Goal: Transaction & Acquisition: Book appointment/travel/reservation

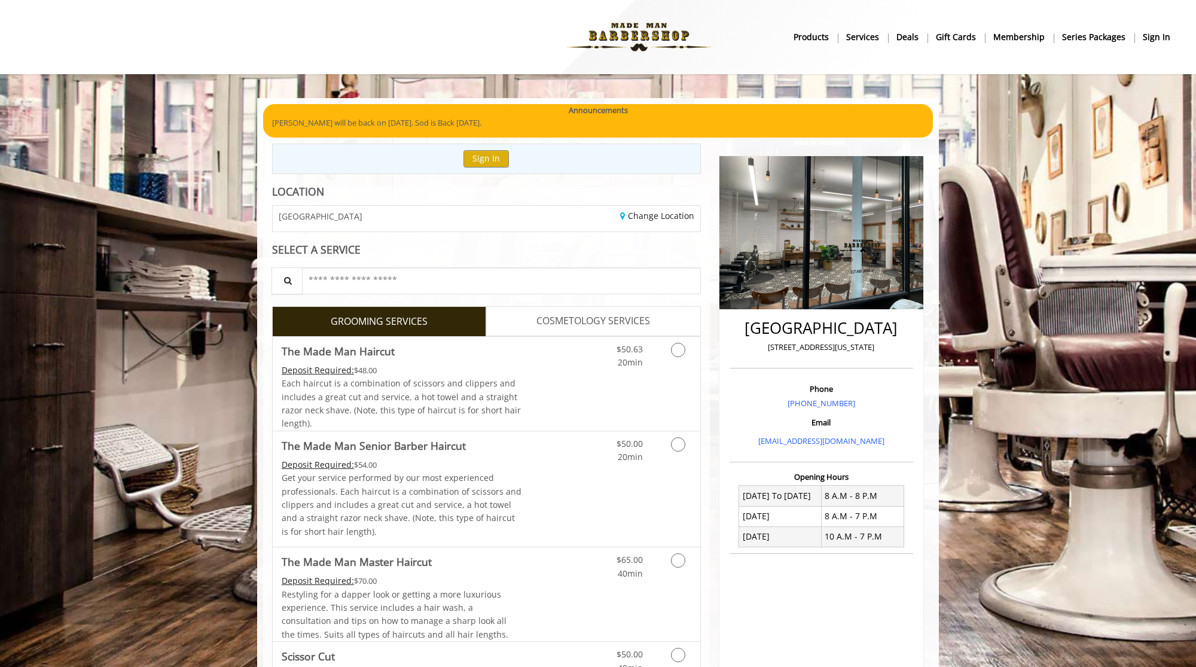
scroll to position [121, 0]
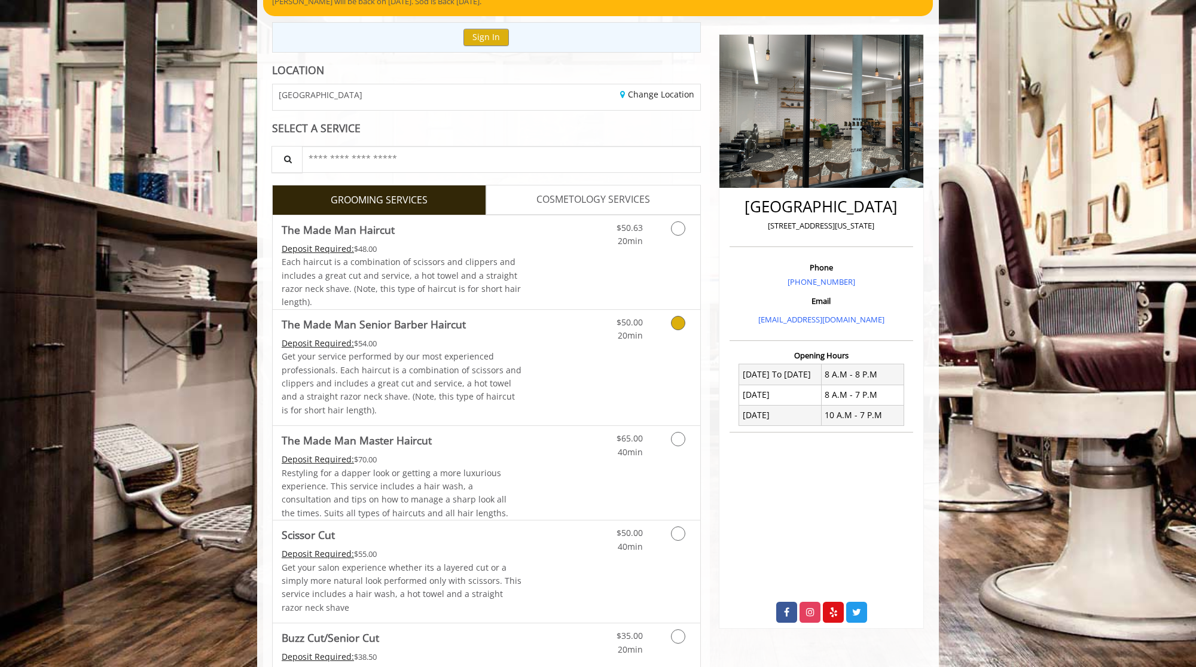
click at [510, 334] on link "The Made Man Senior [PERSON_NAME] Haircut Deposit Required: $54.00 Get your ser…" at bounding box center [402, 367] width 240 height 115
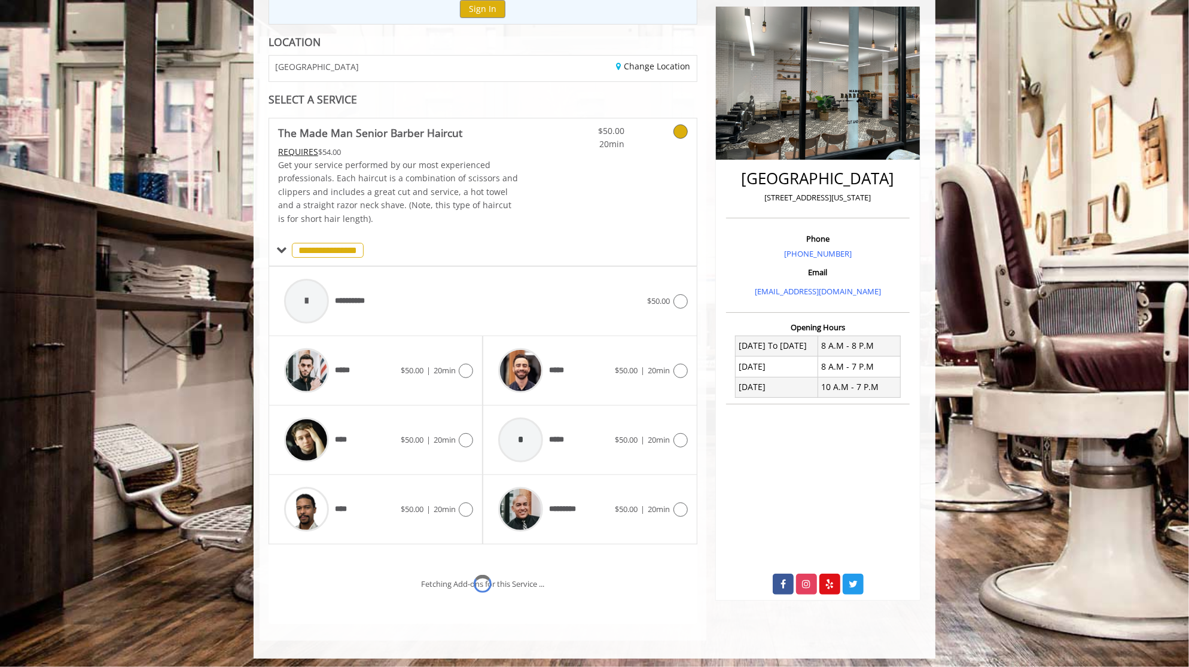
scroll to position [198, 0]
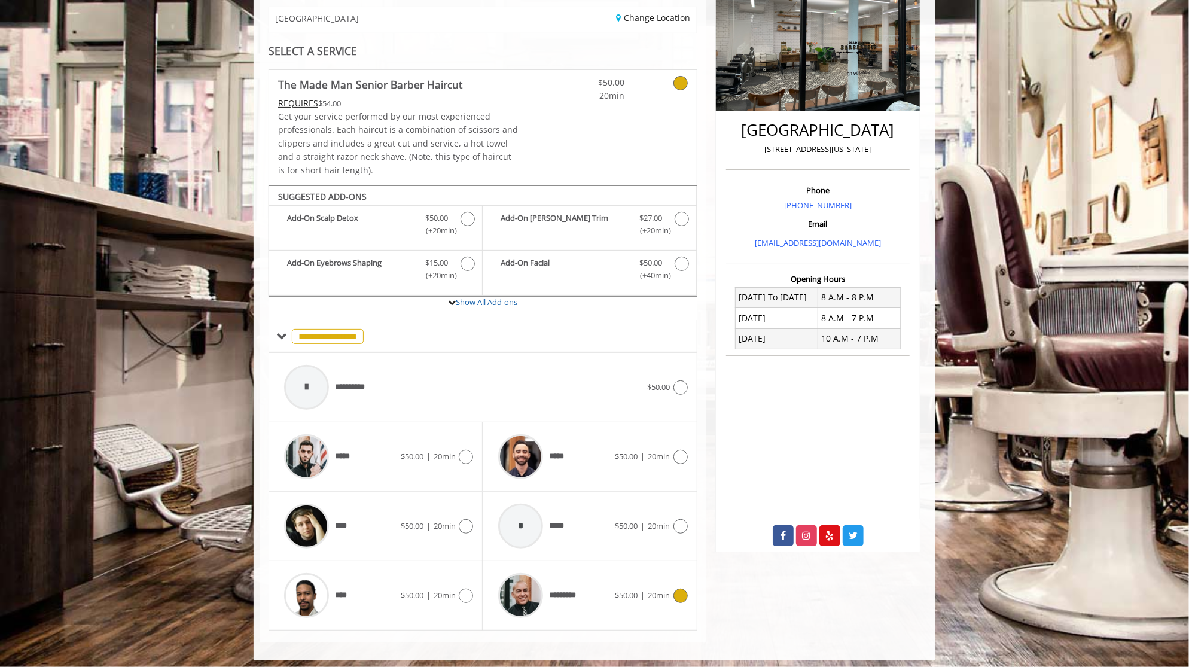
click at [538, 581] on img at bounding box center [520, 595] width 45 height 45
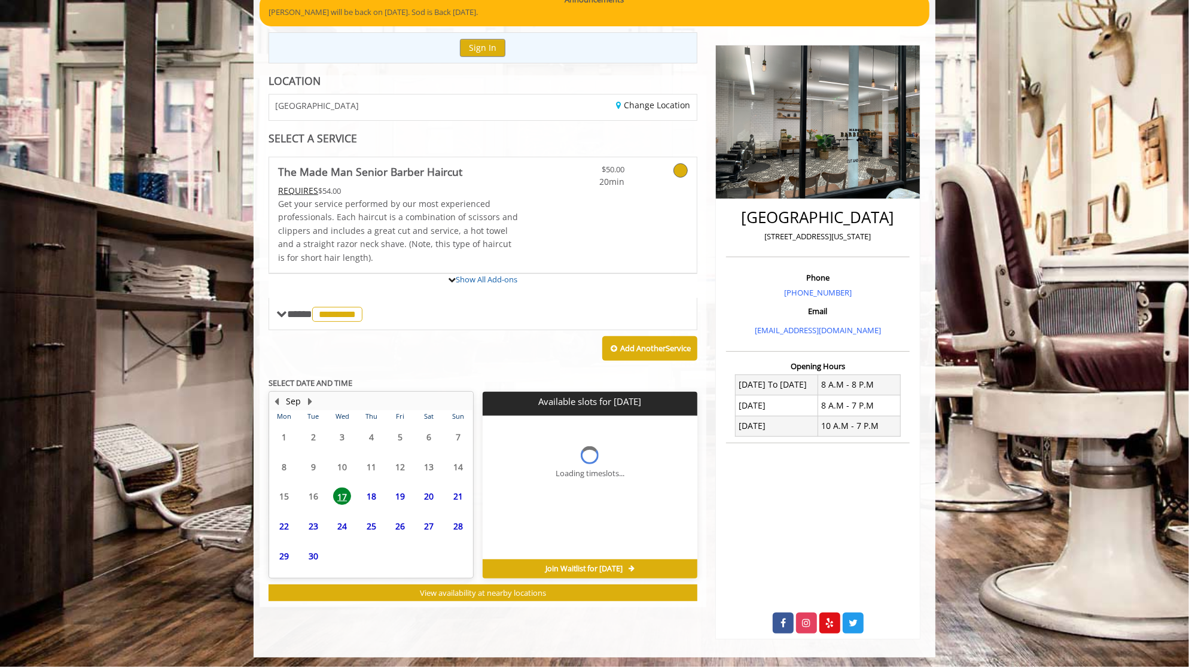
scroll to position [186, 0]
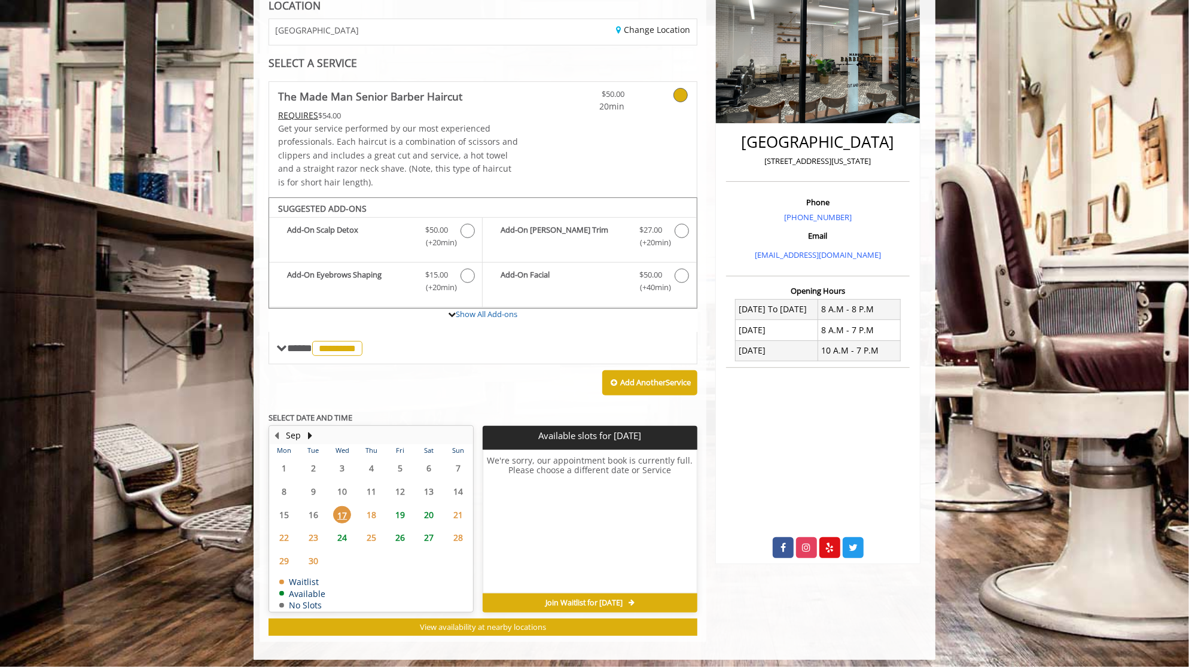
click at [391, 506] on span "19" at bounding box center [400, 514] width 18 height 17
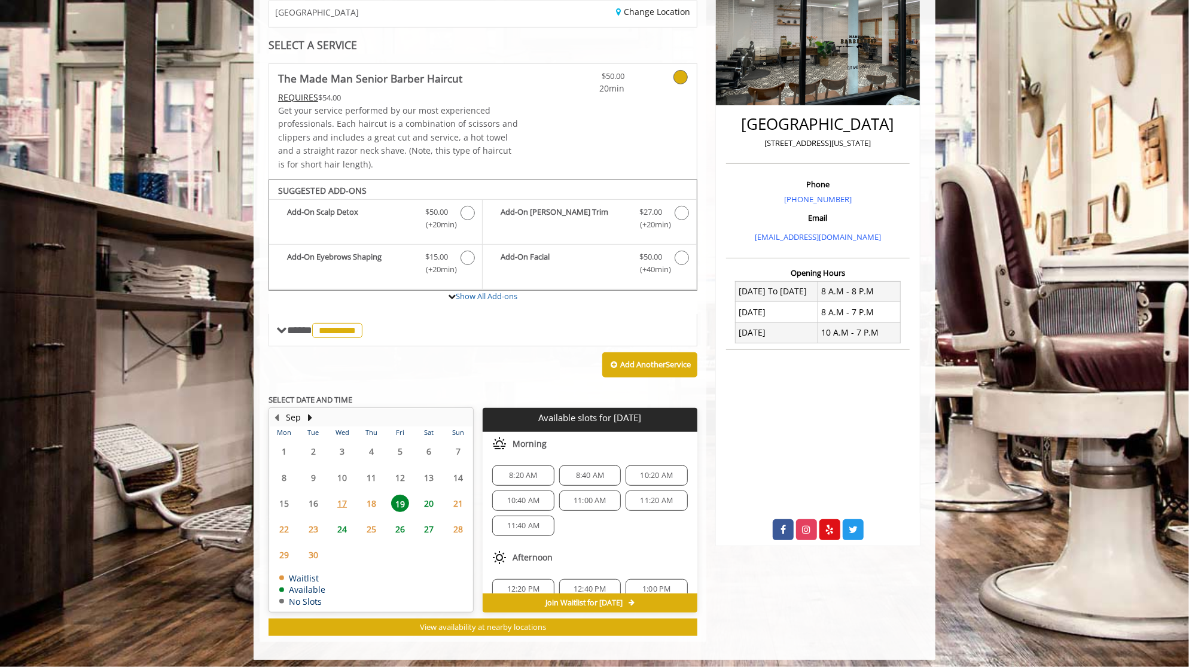
scroll to position [125, 0]
click at [426, 501] on span "20" at bounding box center [429, 503] width 18 height 17
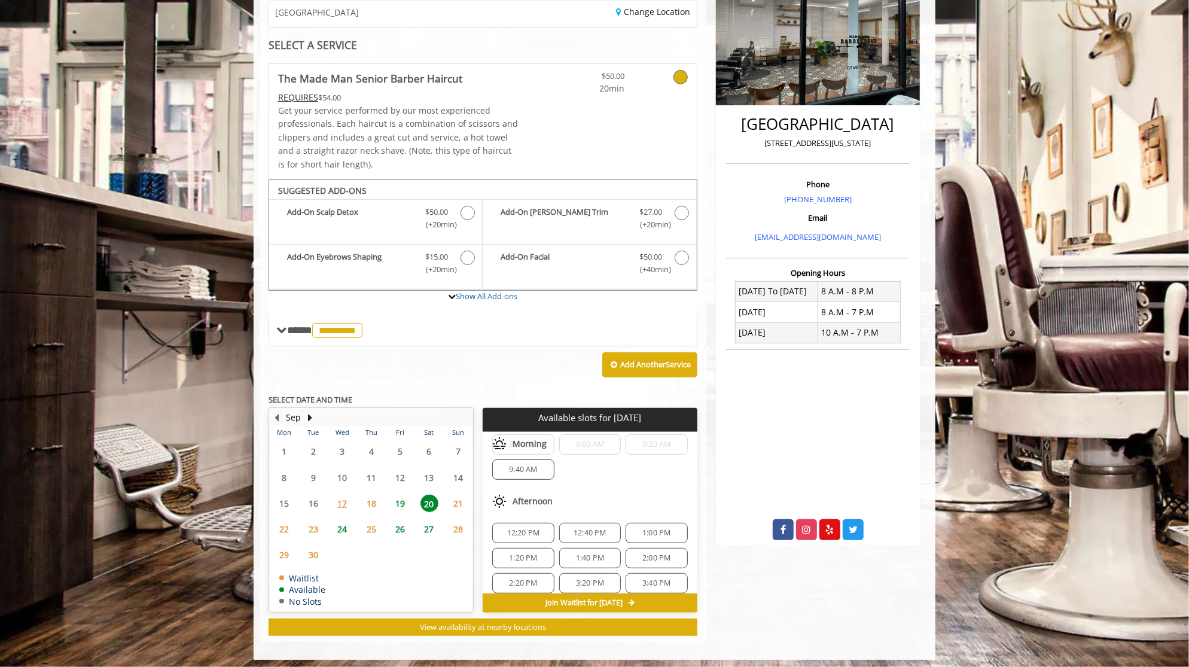
scroll to position [0, 0]
click at [407, 498] on span "19" at bounding box center [400, 503] width 18 height 17
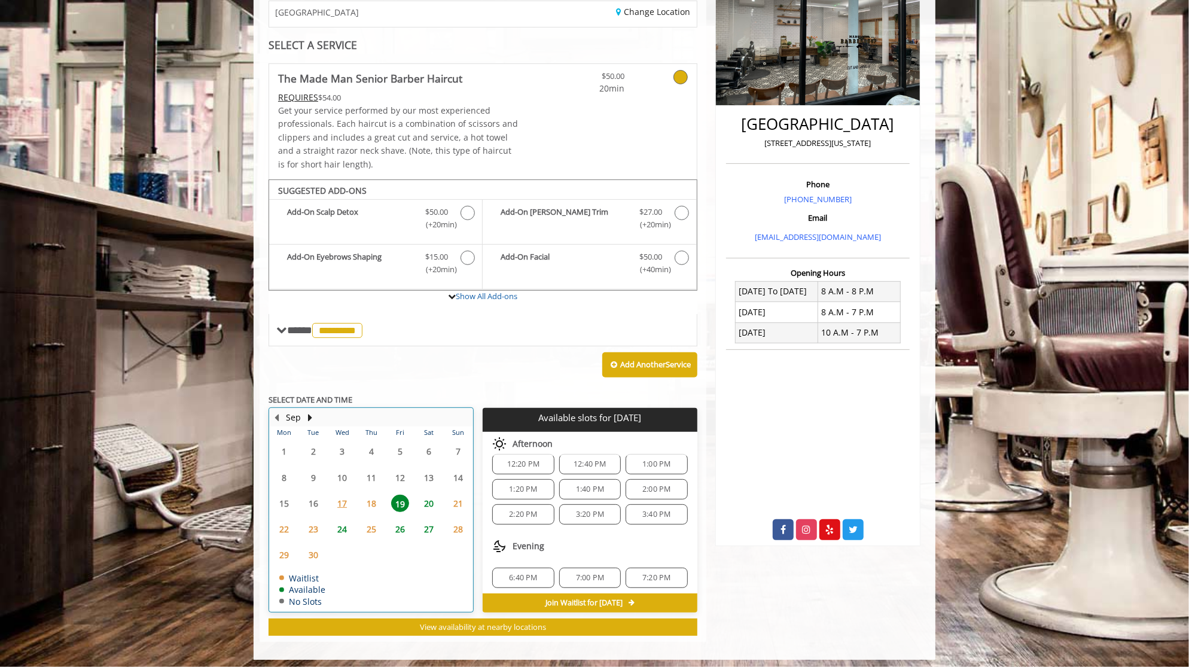
click at [425, 508] on td "20" at bounding box center [428, 503] width 29 height 26
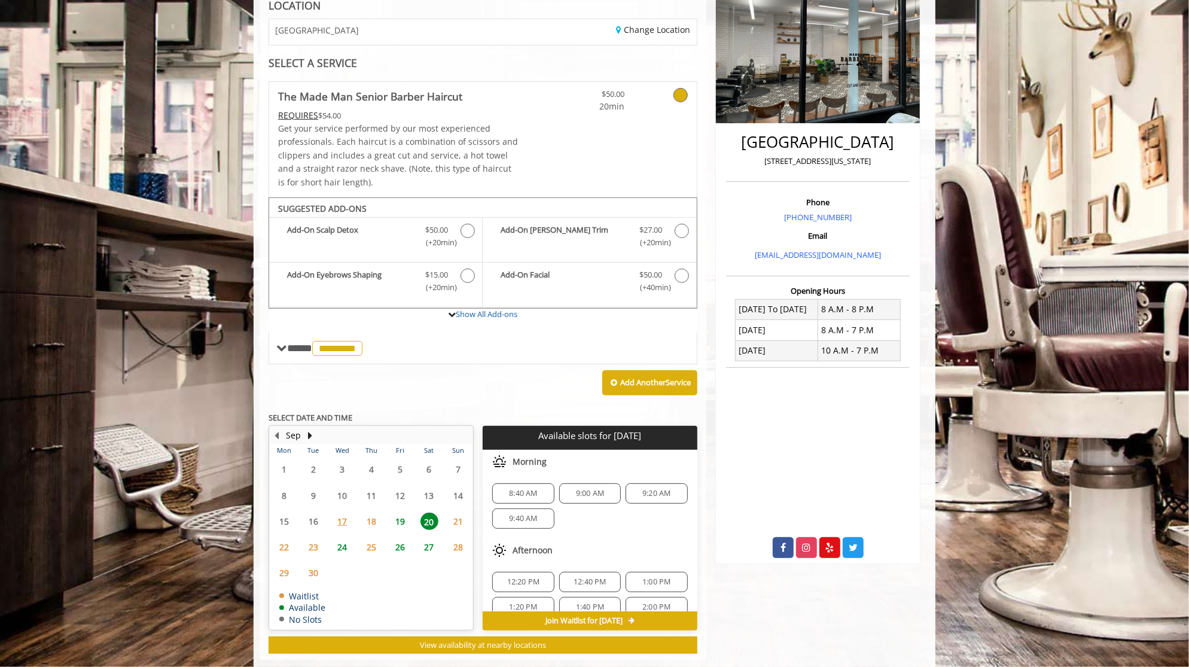
scroll to position [204, 0]
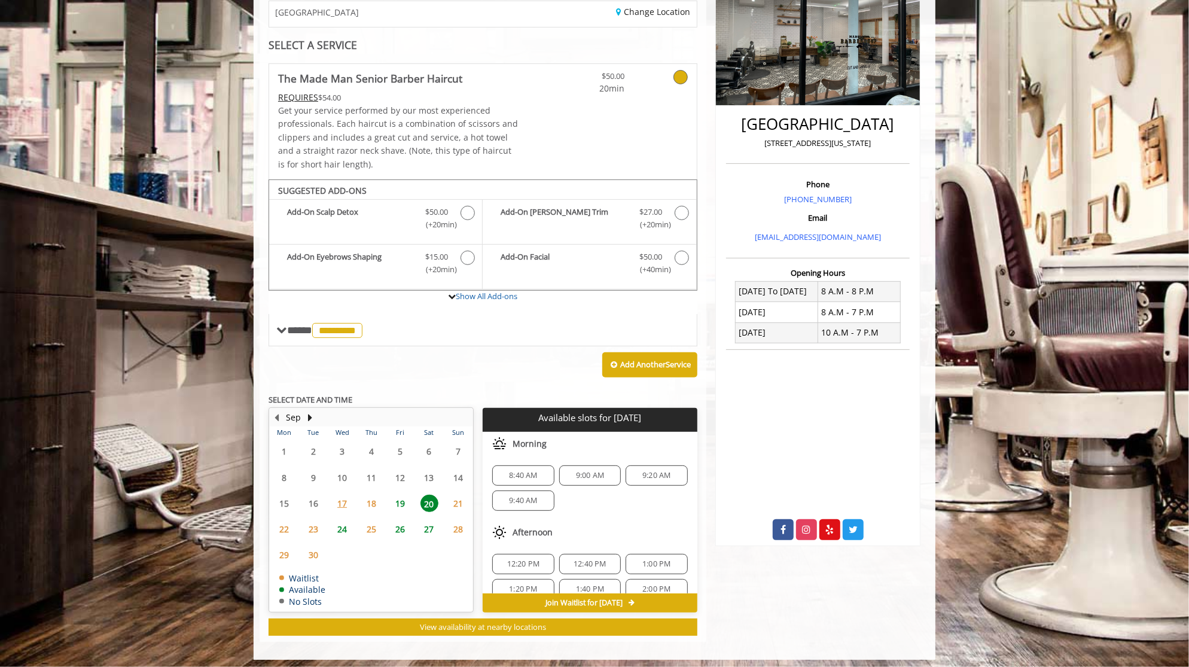
click at [405, 500] on span "19" at bounding box center [400, 503] width 18 height 17
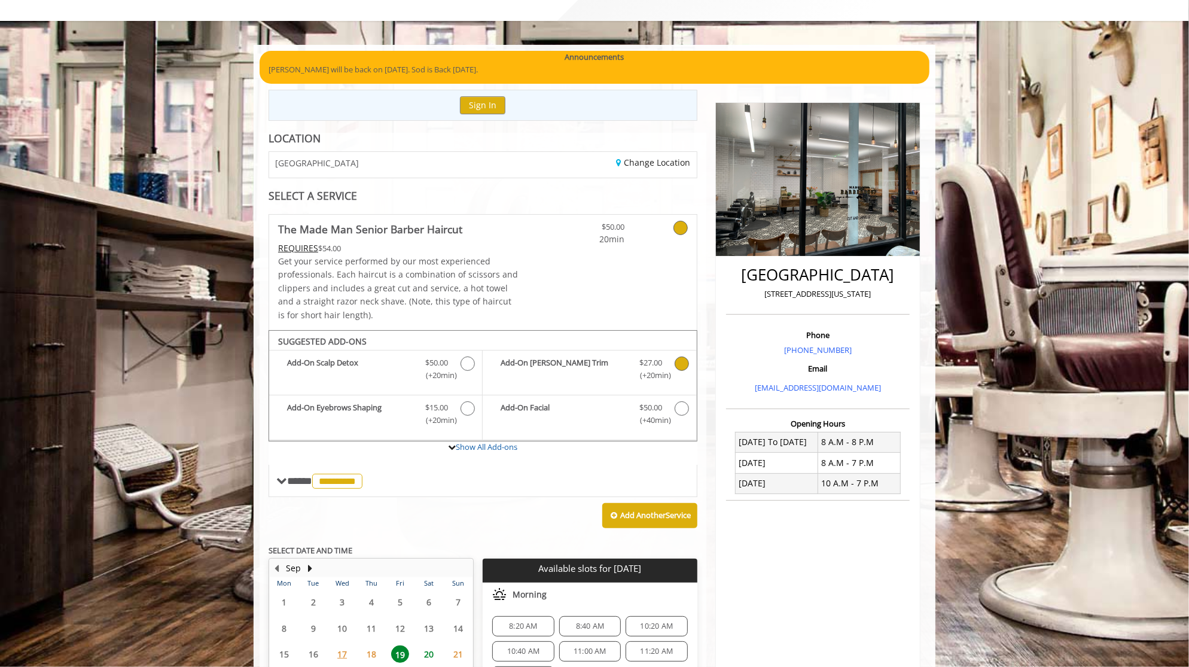
scroll to position [0, 0]
